Goal: Navigation & Orientation: Understand site structure

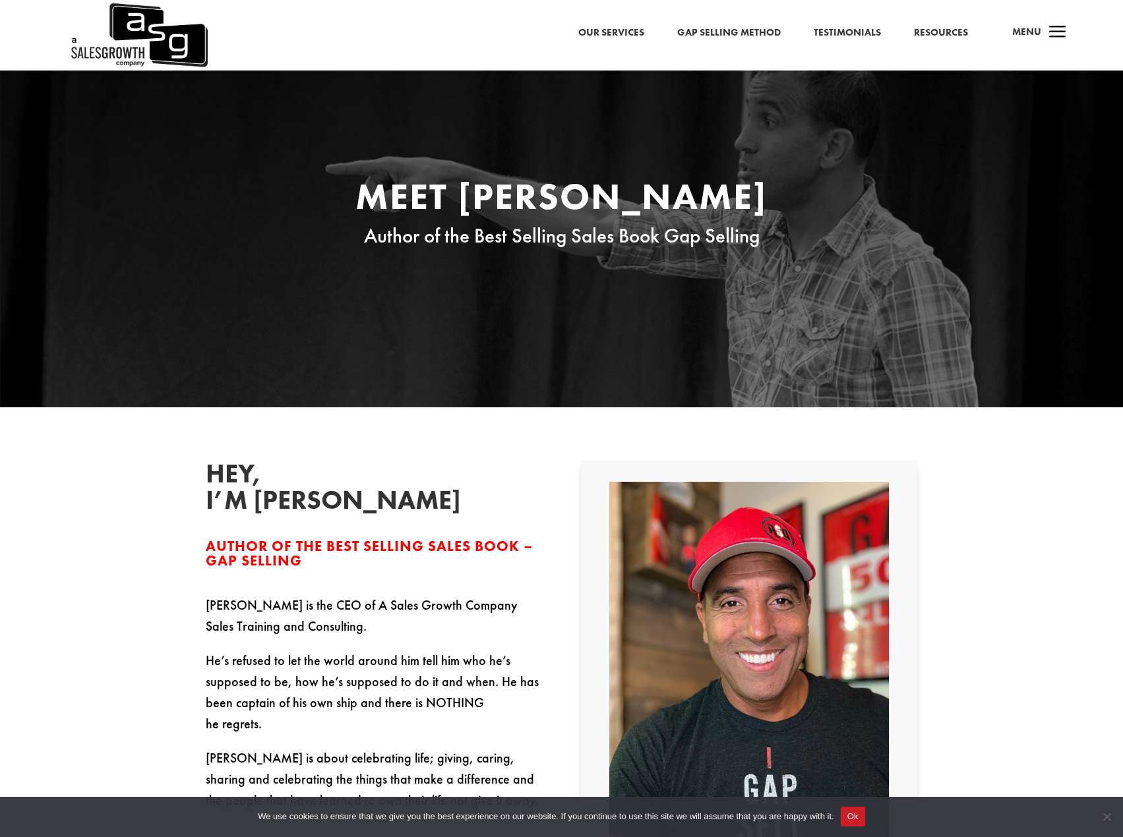
click at [940, 31] on link "Resources" at bounding box center [941, 32] width 54 height 17
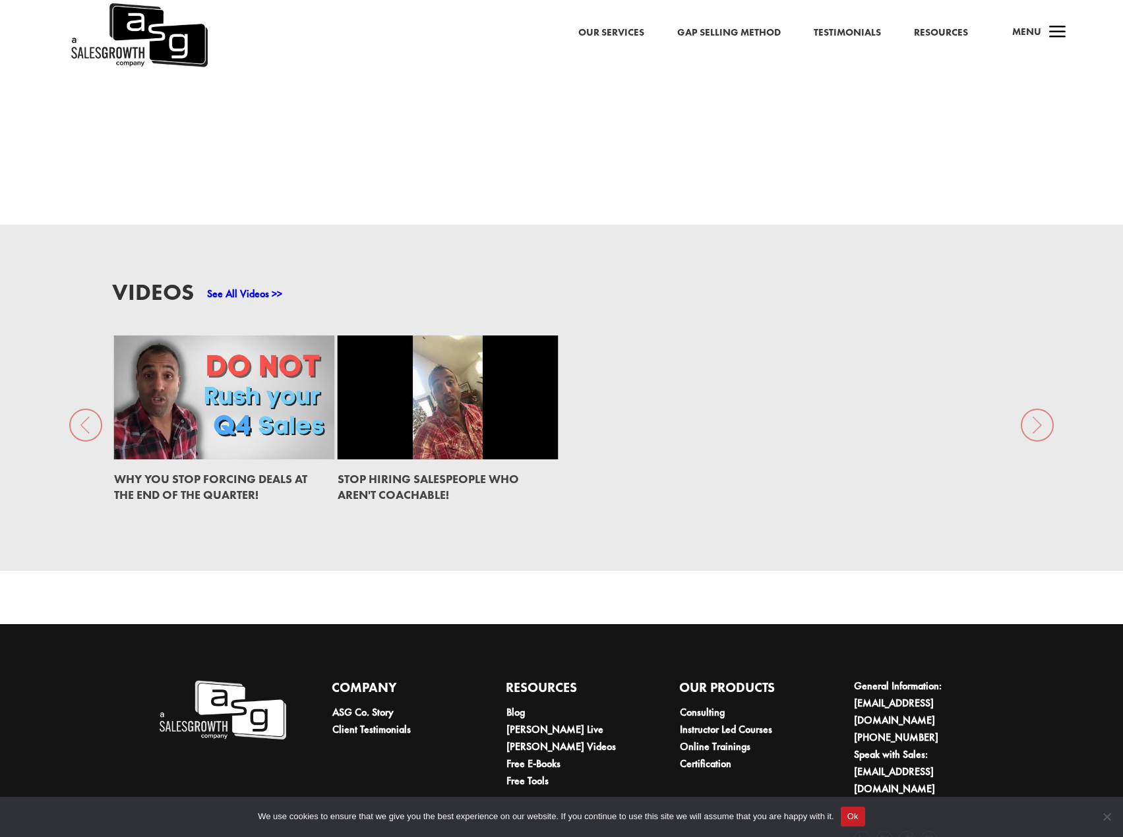
scroll to position [1838, 0]
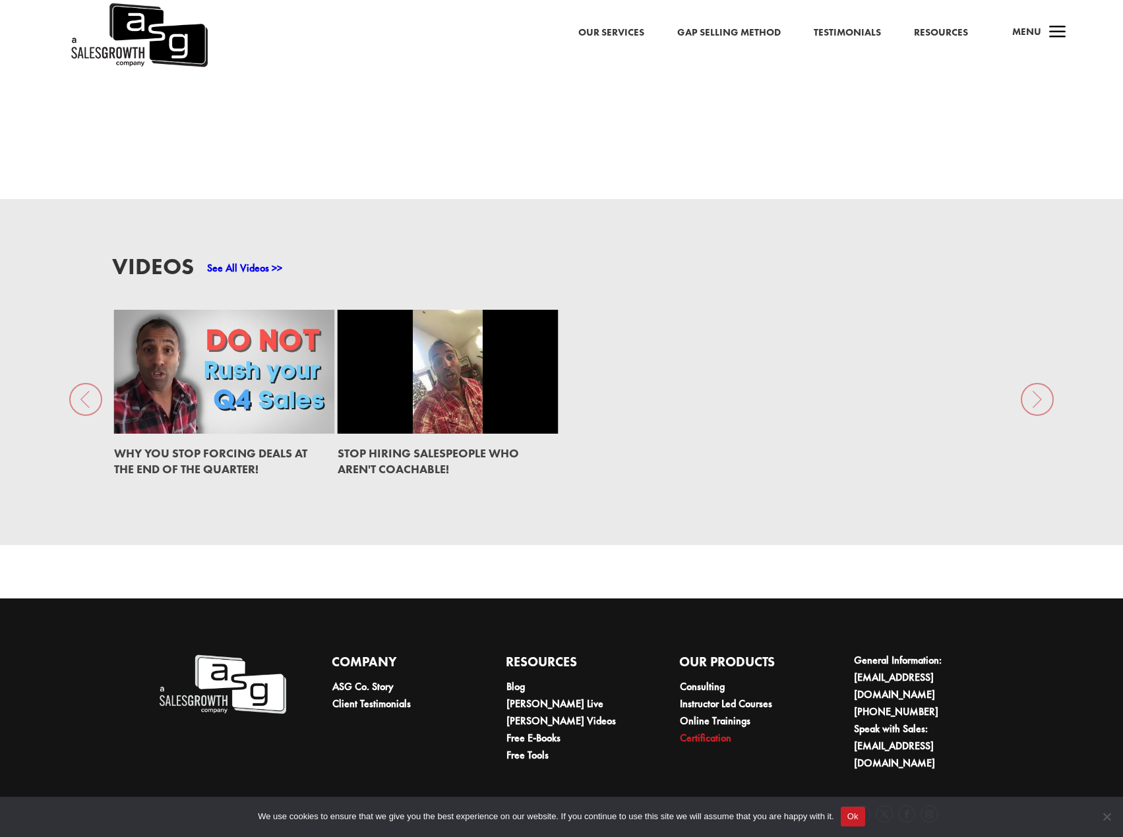
click at [707, 731] on link "Certification" at bounding box center [705, 738] width 51 height 14
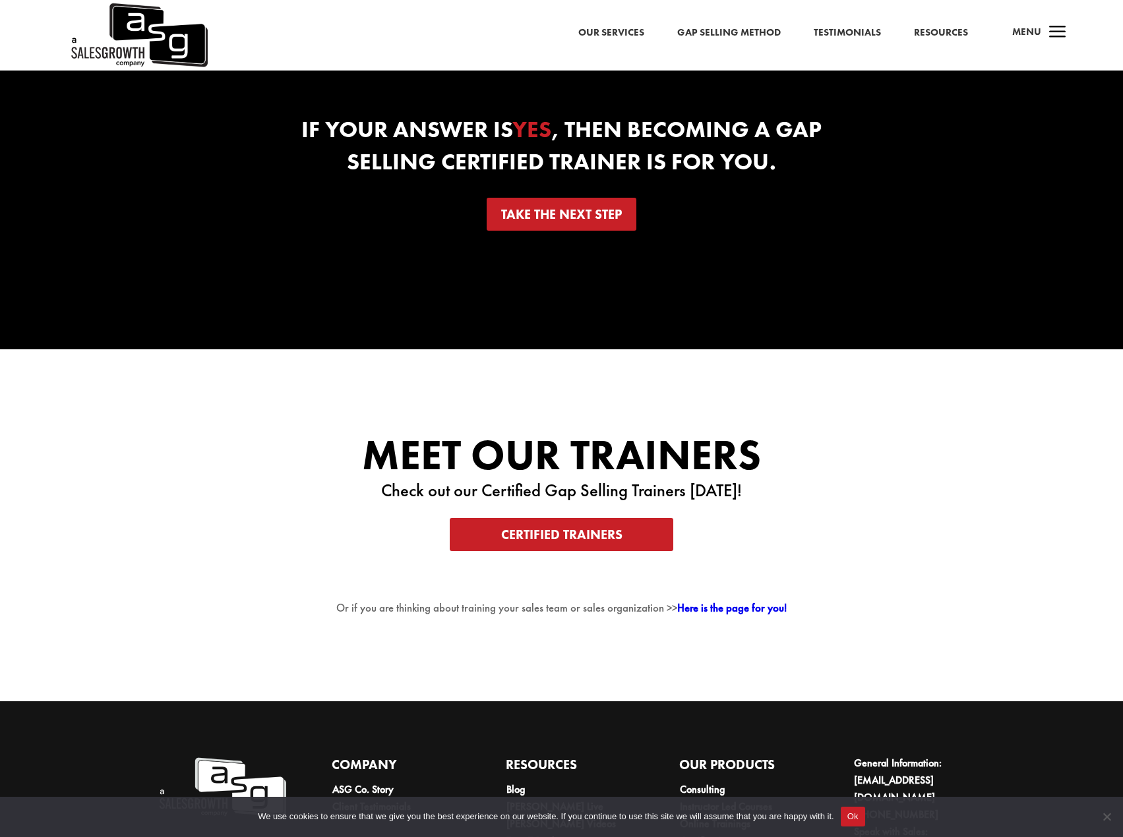
scroll to position [2287, 0]
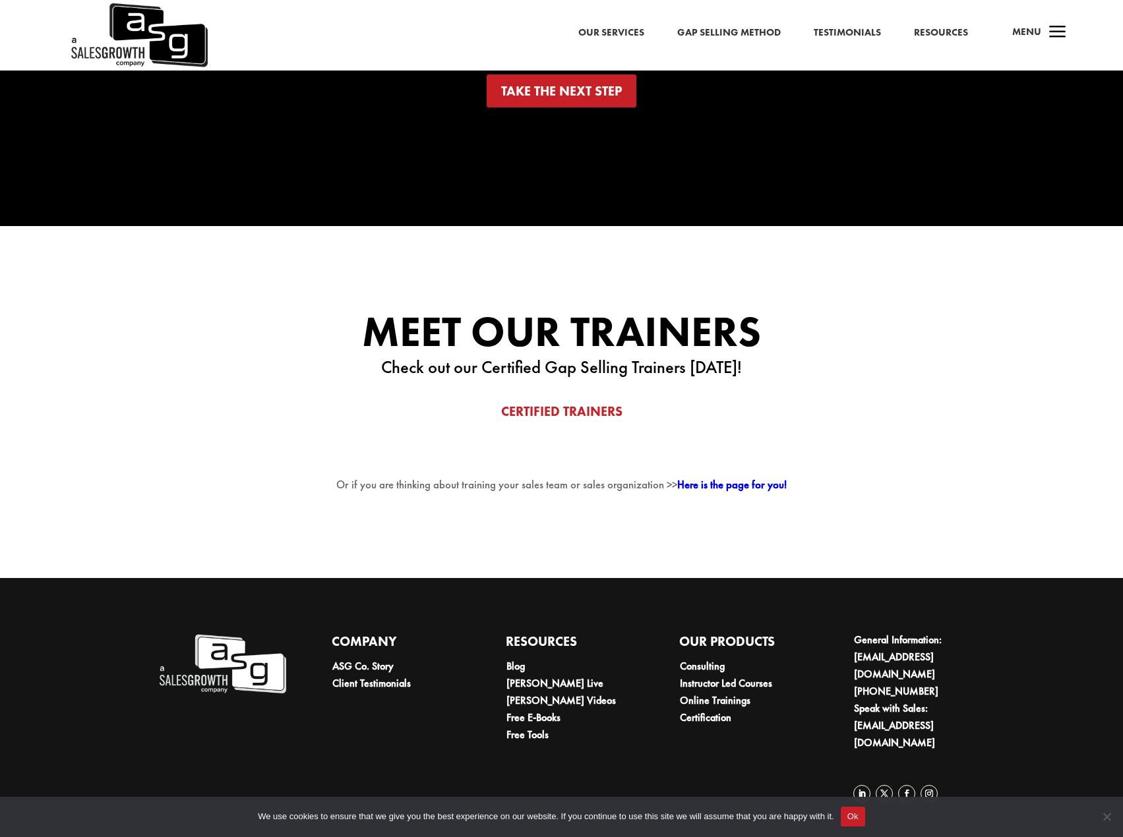
click at [544, 421] on link "Certified Trainers" at bounding box center [561, 411] width 223 height 33
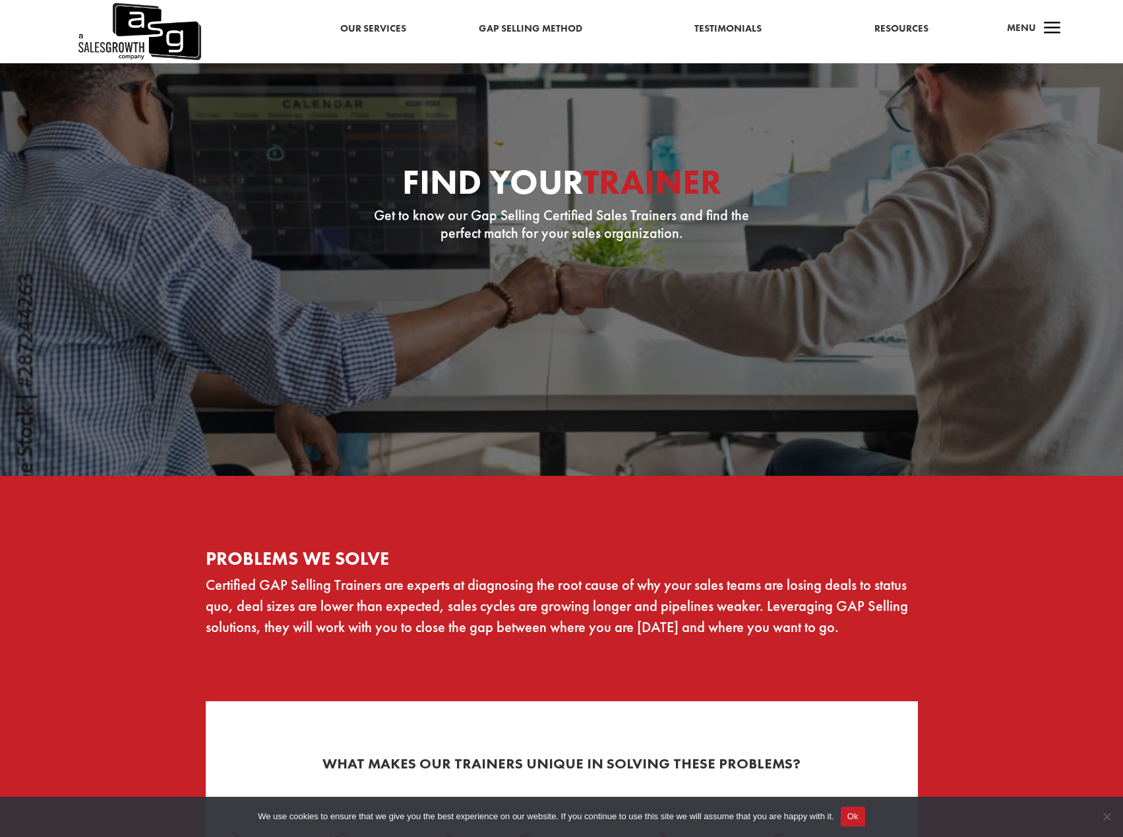
click at [365, 29] on link "Our Services" at bounding box center [373, 28] width 66 height 17
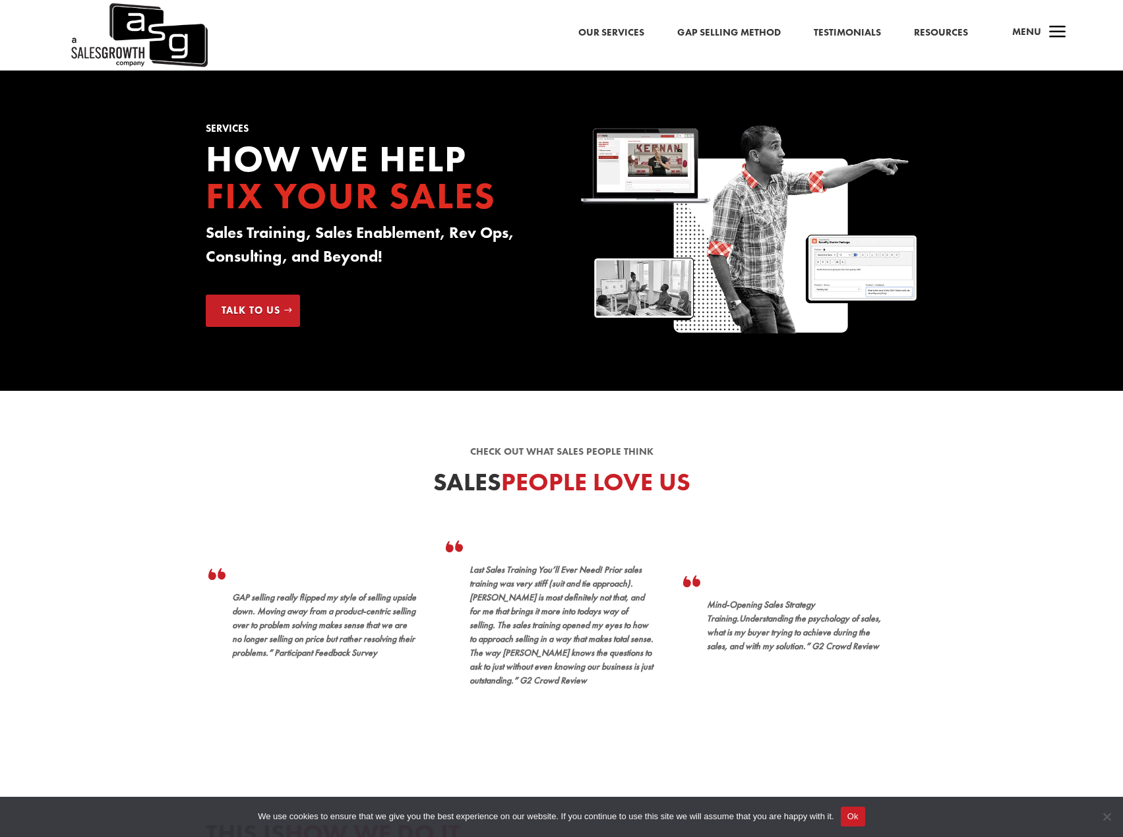
click at [131, 53] on img at bounding box center [138, 35] width 138 height 71
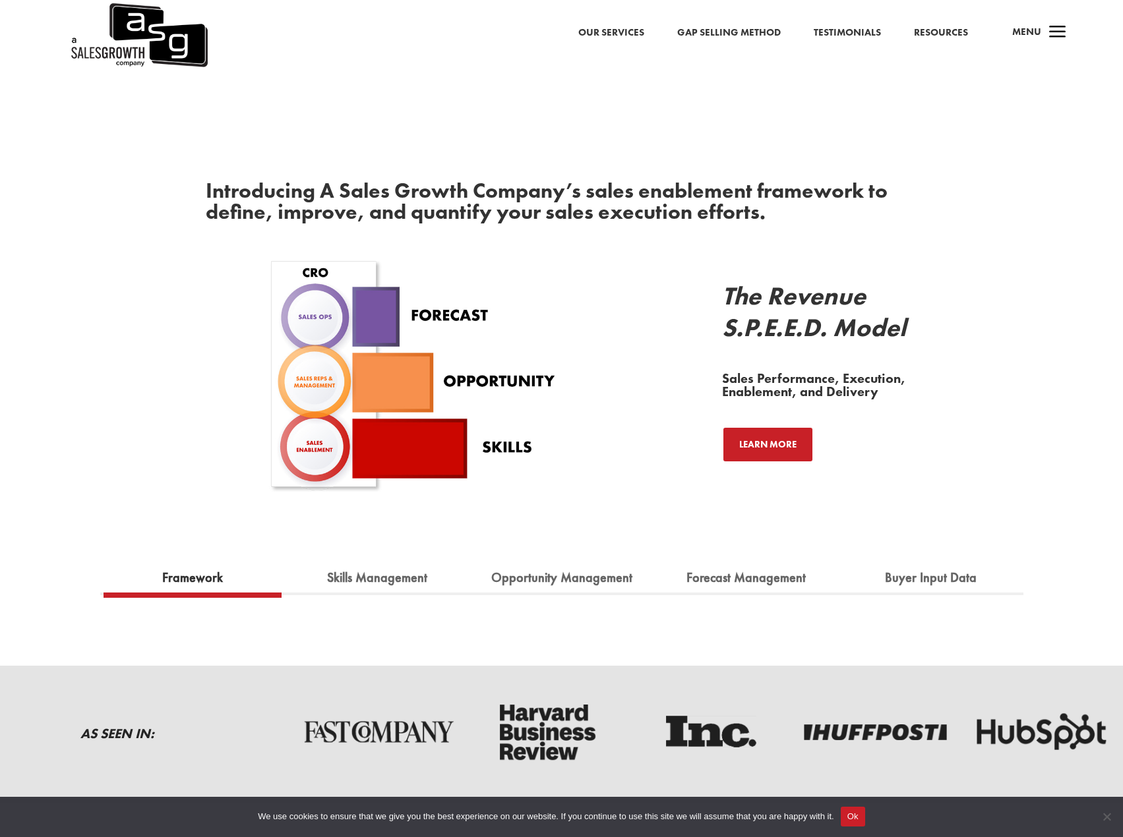
scroll to position [527, 0]
